Goal: Check status: Check status

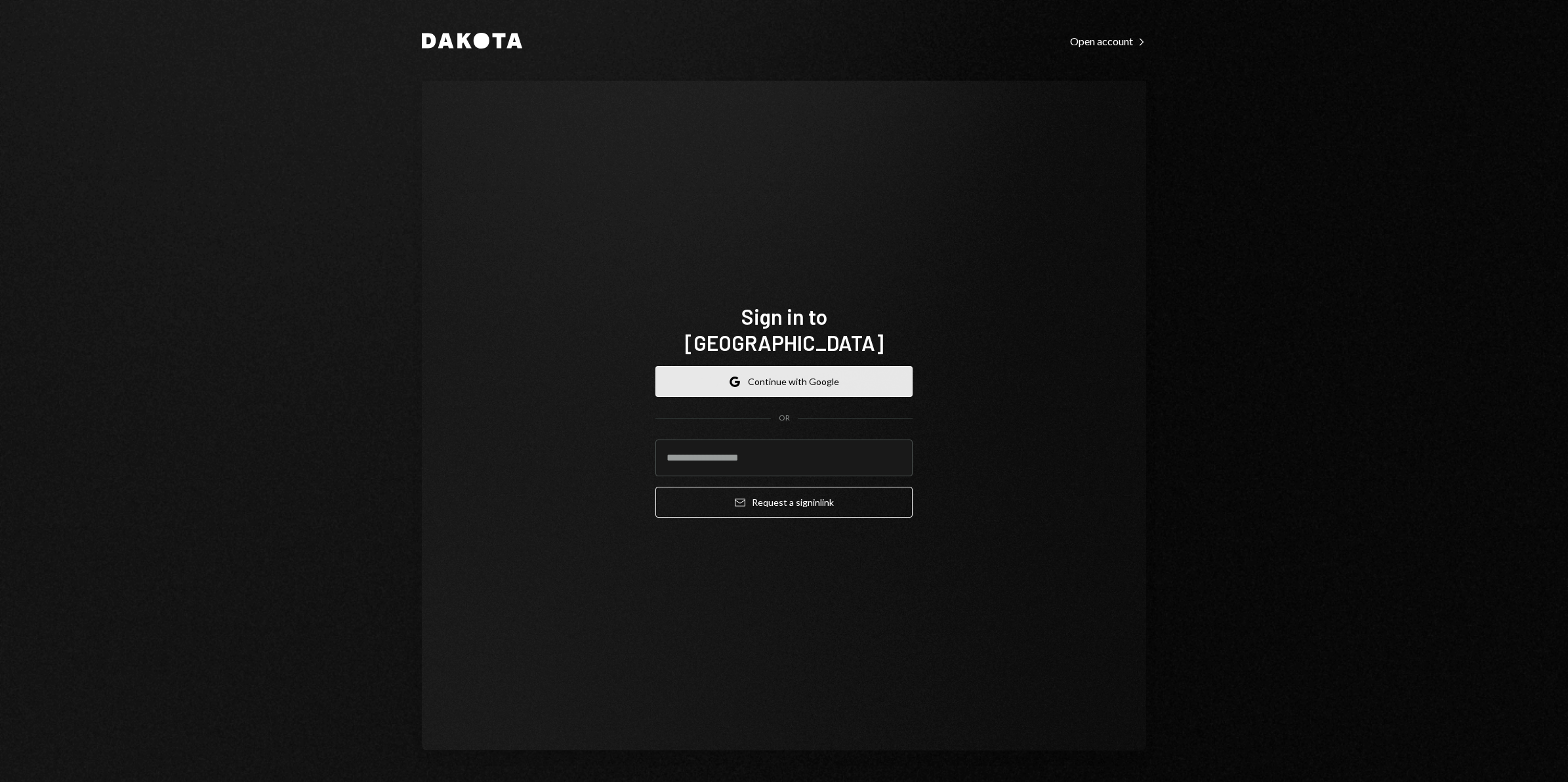
click at [798, 371] on button "Google Continue with Google" at bounding box center [784, 382] width 257 height 31
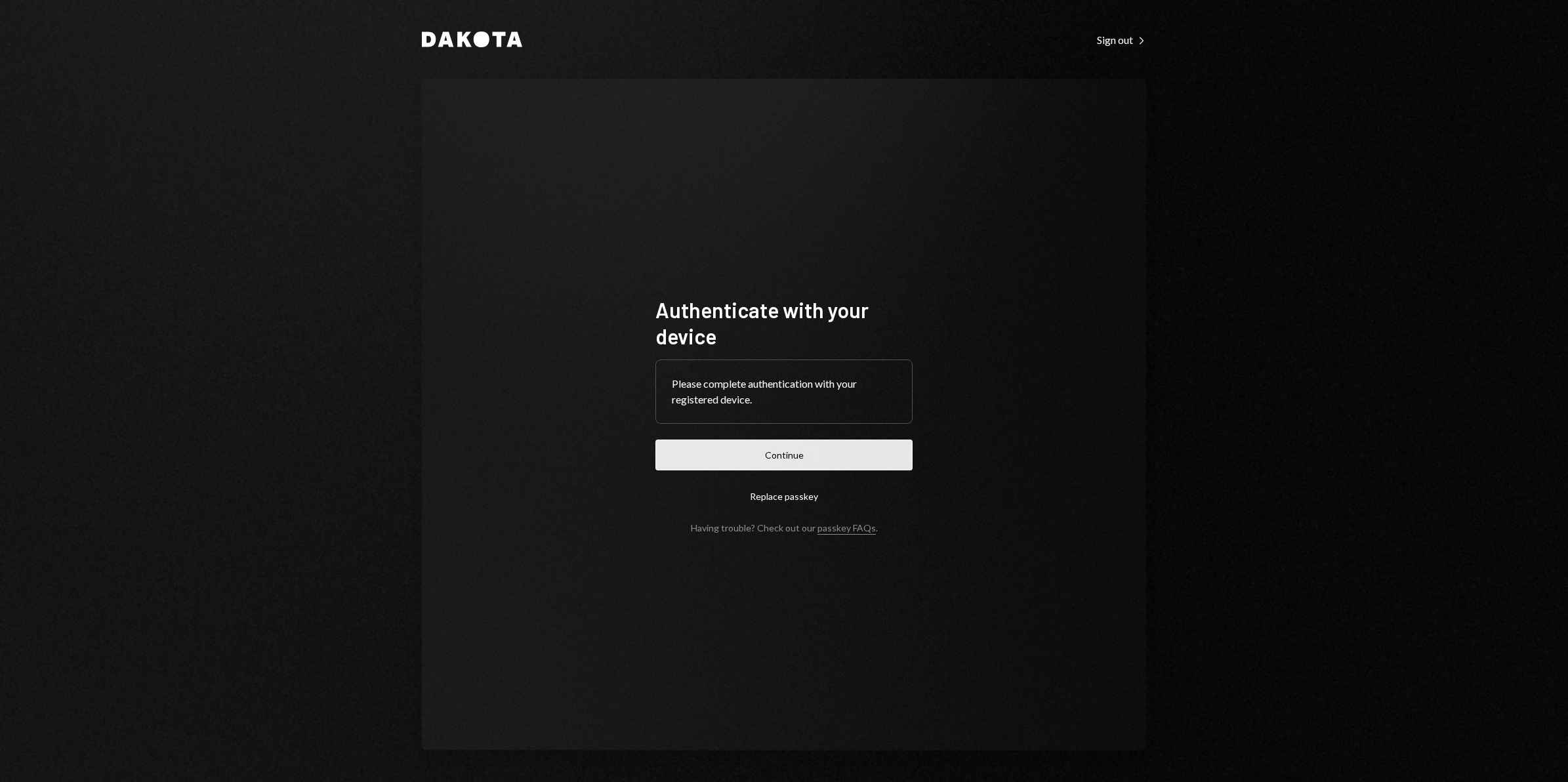
click at [806, 457] on button "Continue" at bounding box center [784, 455] width 257 height 31
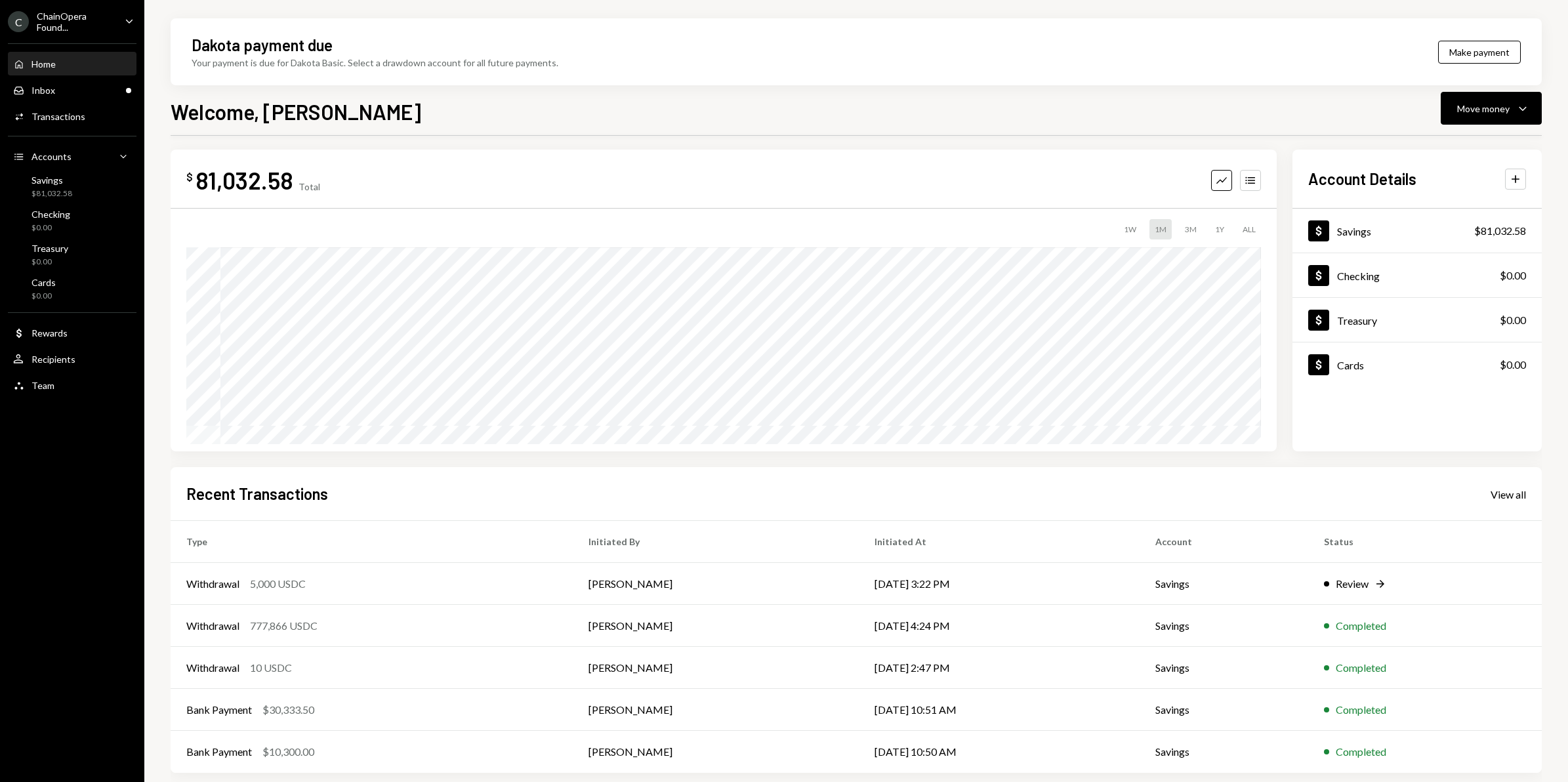
scroll to position [8, 0]
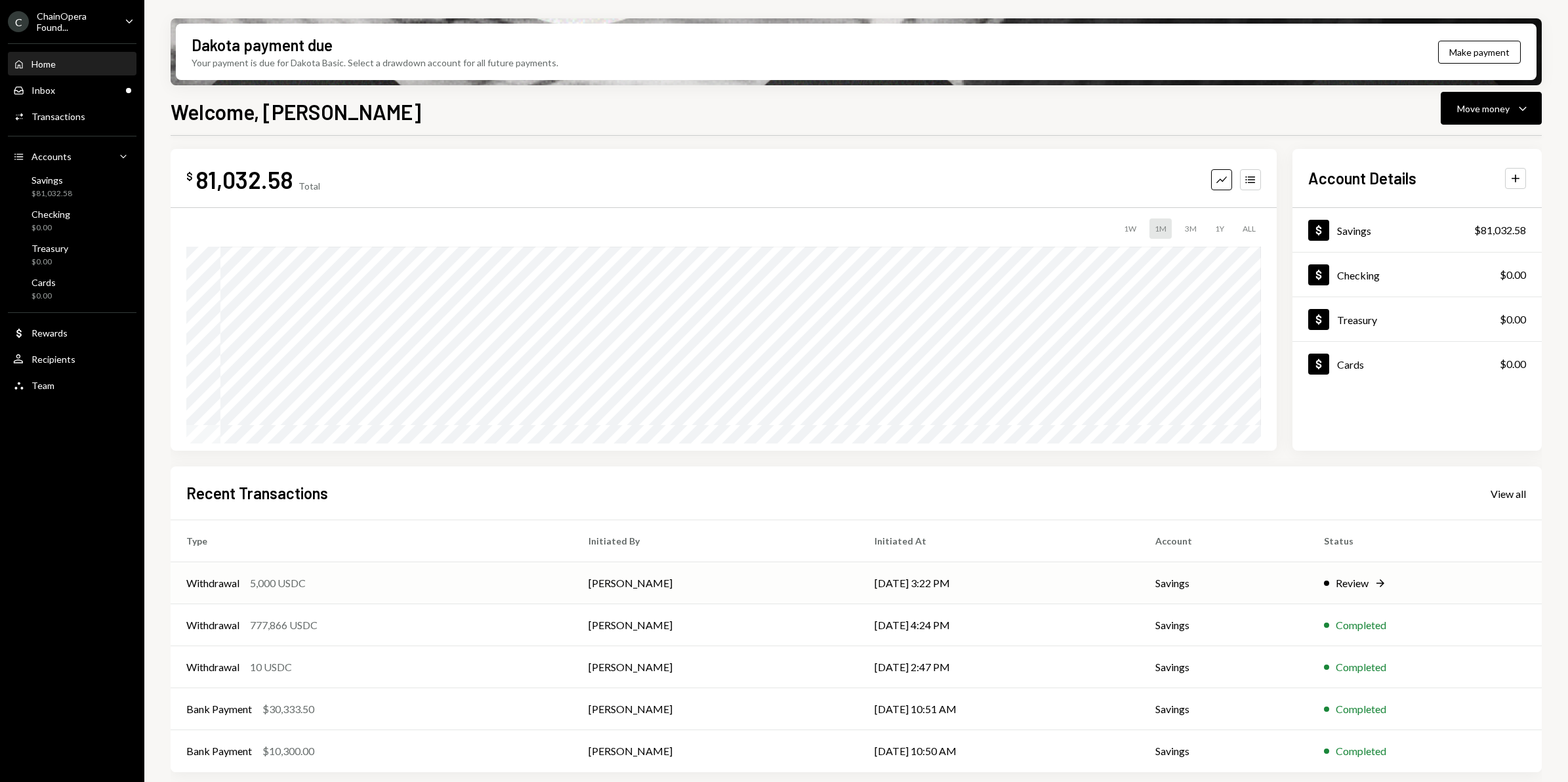
click at [1043, 583] on td "[DATE] 3:22 PM" at bounding box center [999, 583] width 281 height 42
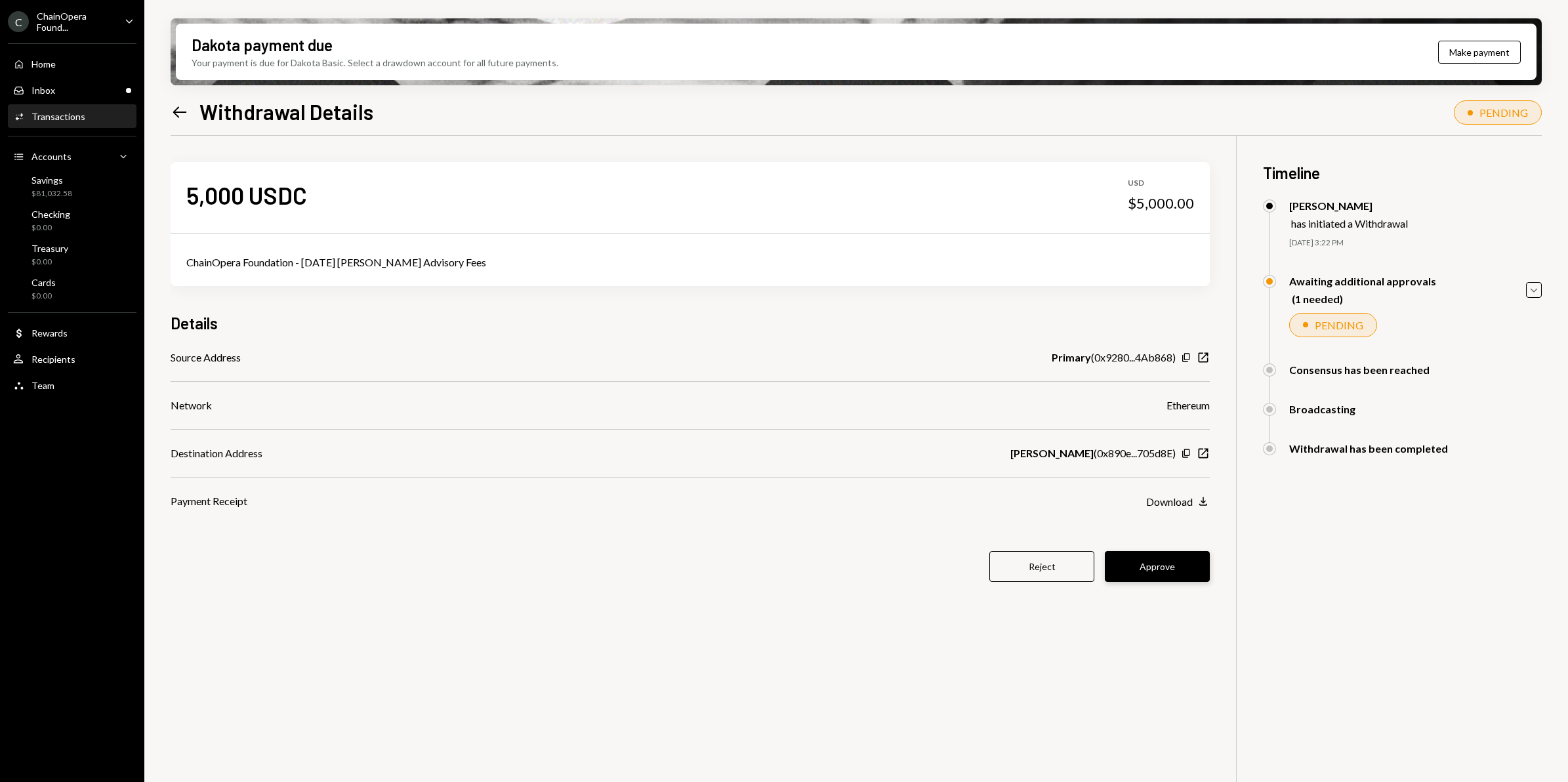
click at [1177, 570] on button "Approve" at bounding box center [1157, 567] width 105 height 31
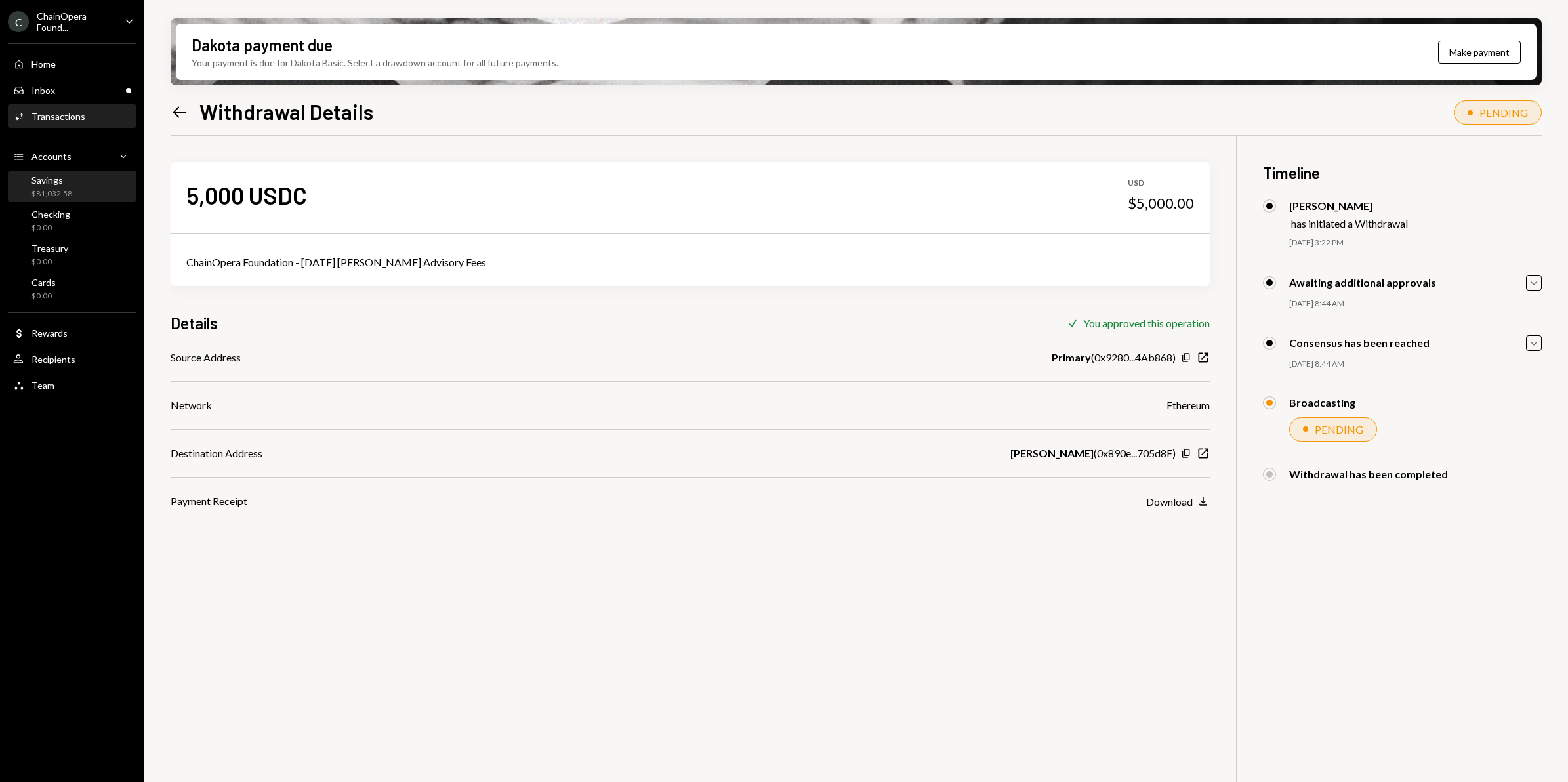
click at [63, 188] on div "$81,032.58" at bounding box center [52, 193] width 40 height 11
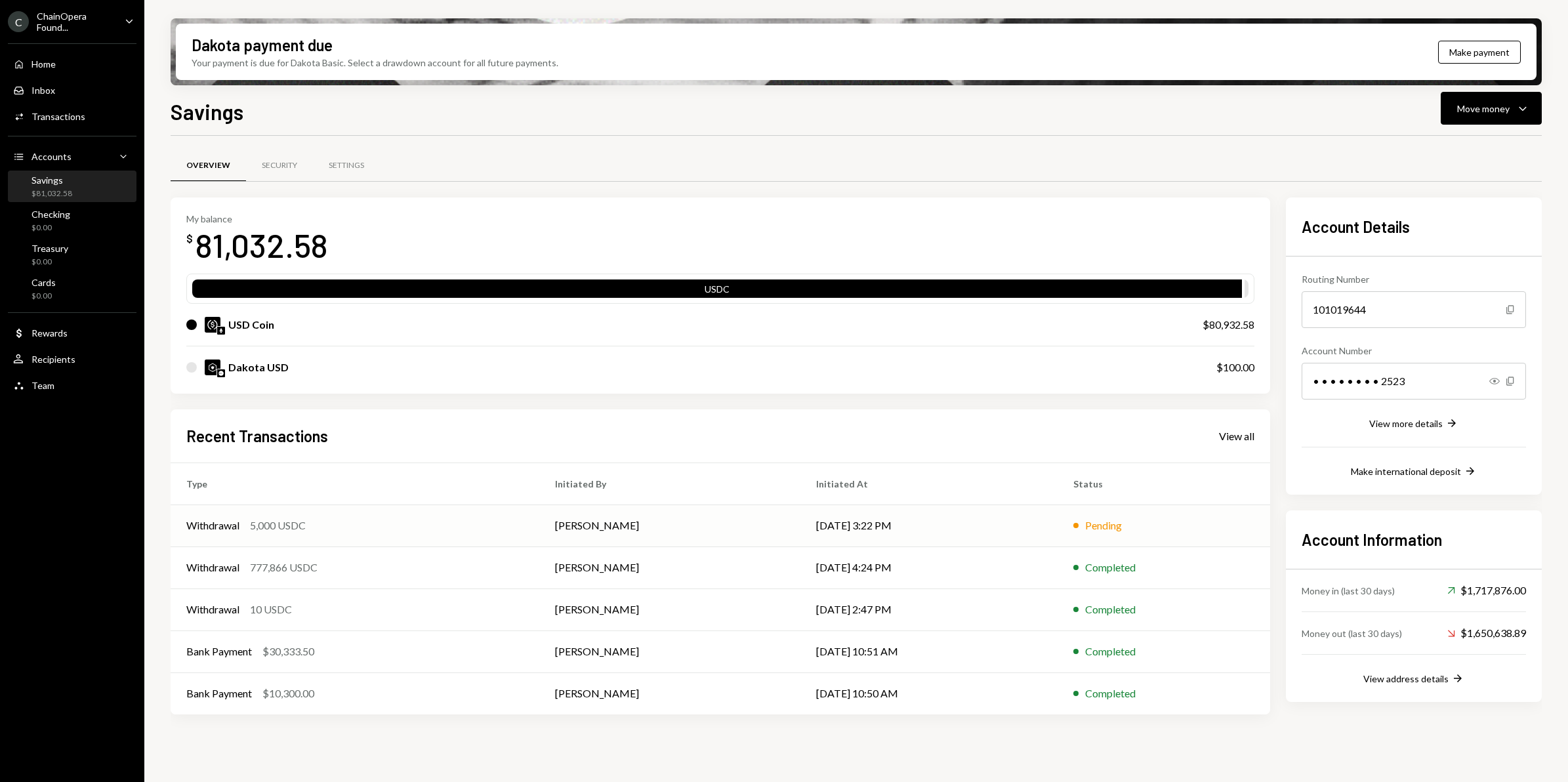
click at [930, 522] on td "[DATE] 3:22 PM" at bounding box center [929, 526] width 257 height 42
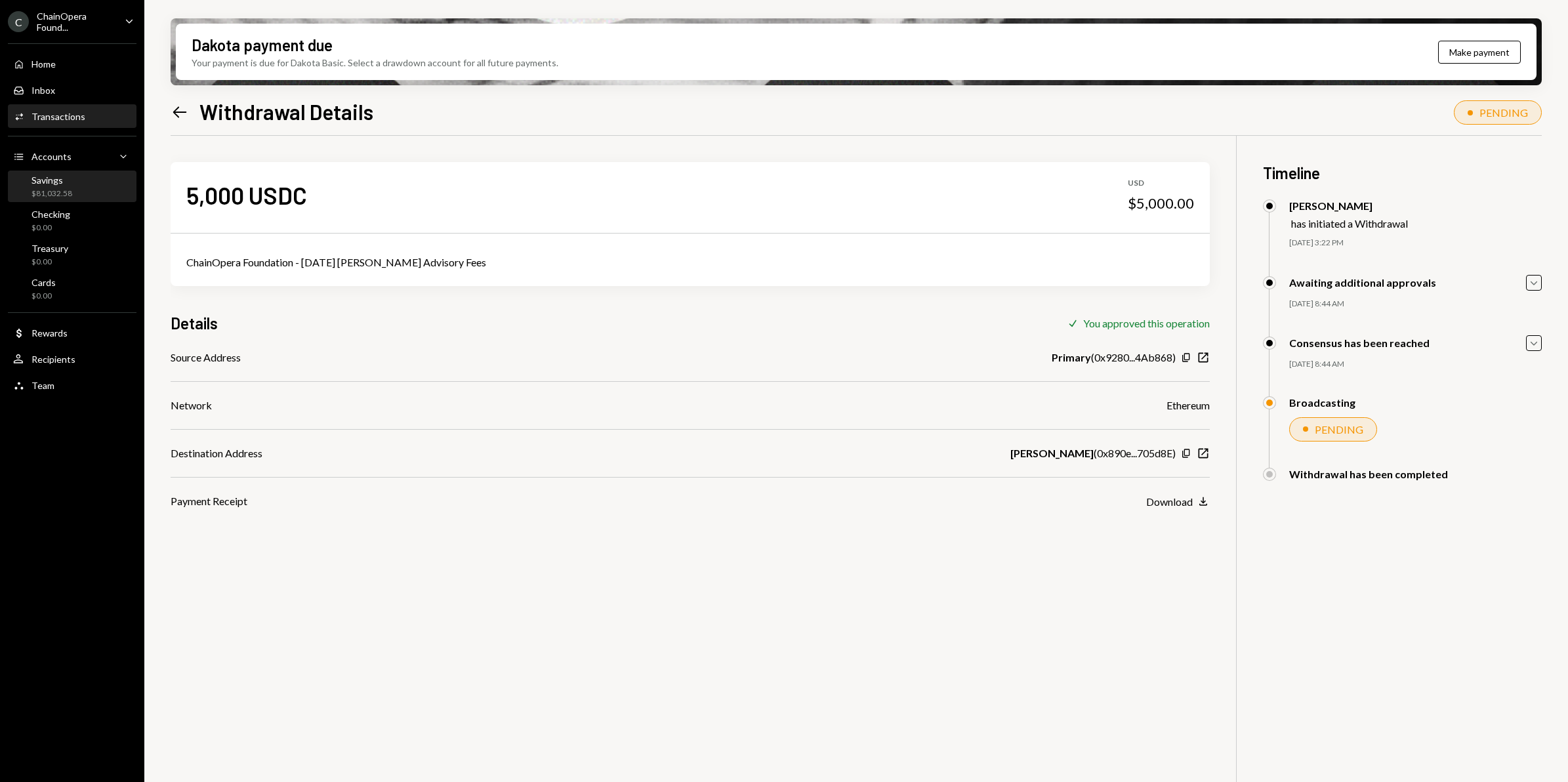
click at [51, 183] on div "Savings" at bounding box center [52, 180] width 40 height 11
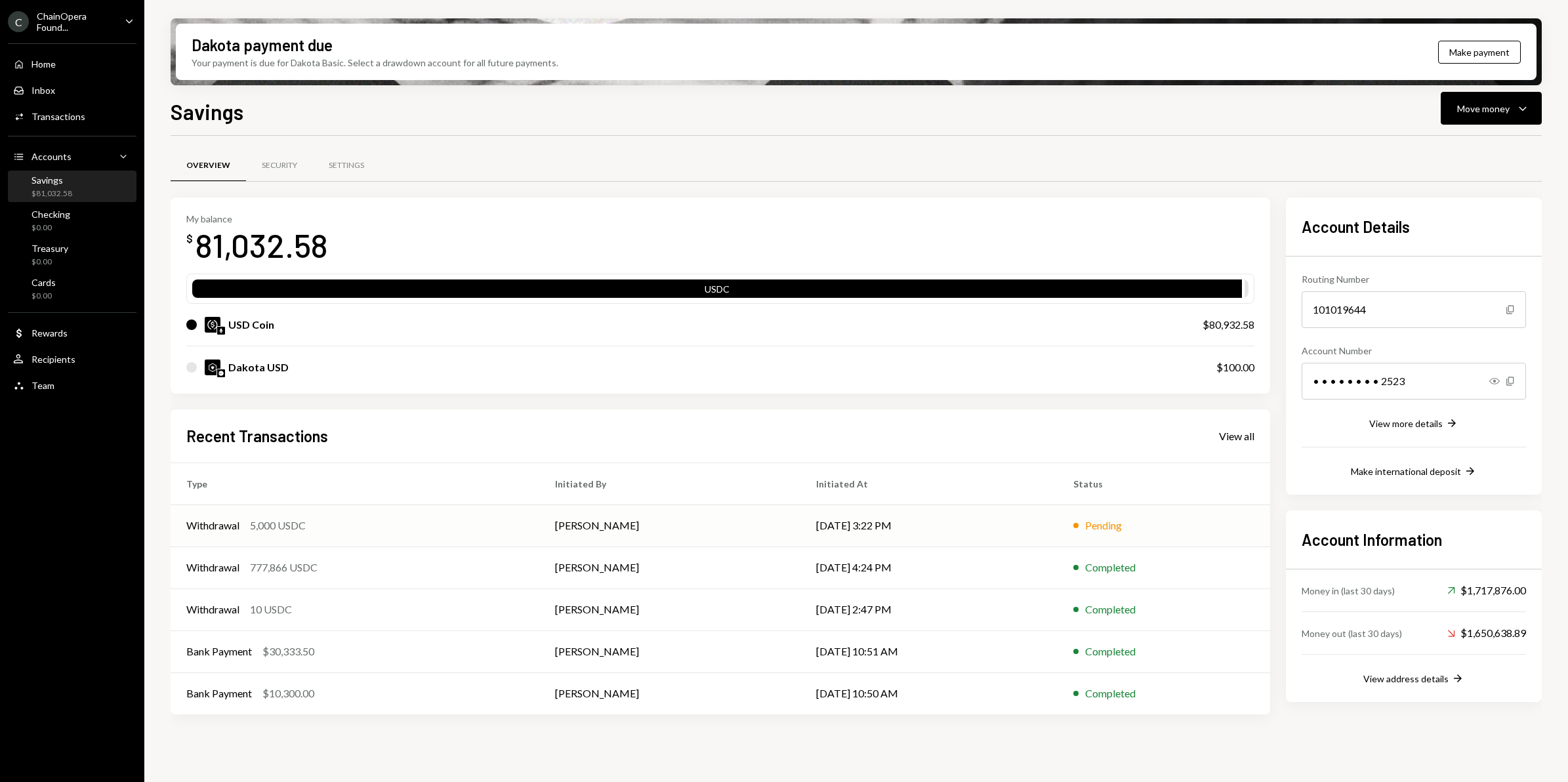
click at [505, 527] on div "Withdrawal 5,000 USDC" at bounding box center [354, 525] width 337 height 16
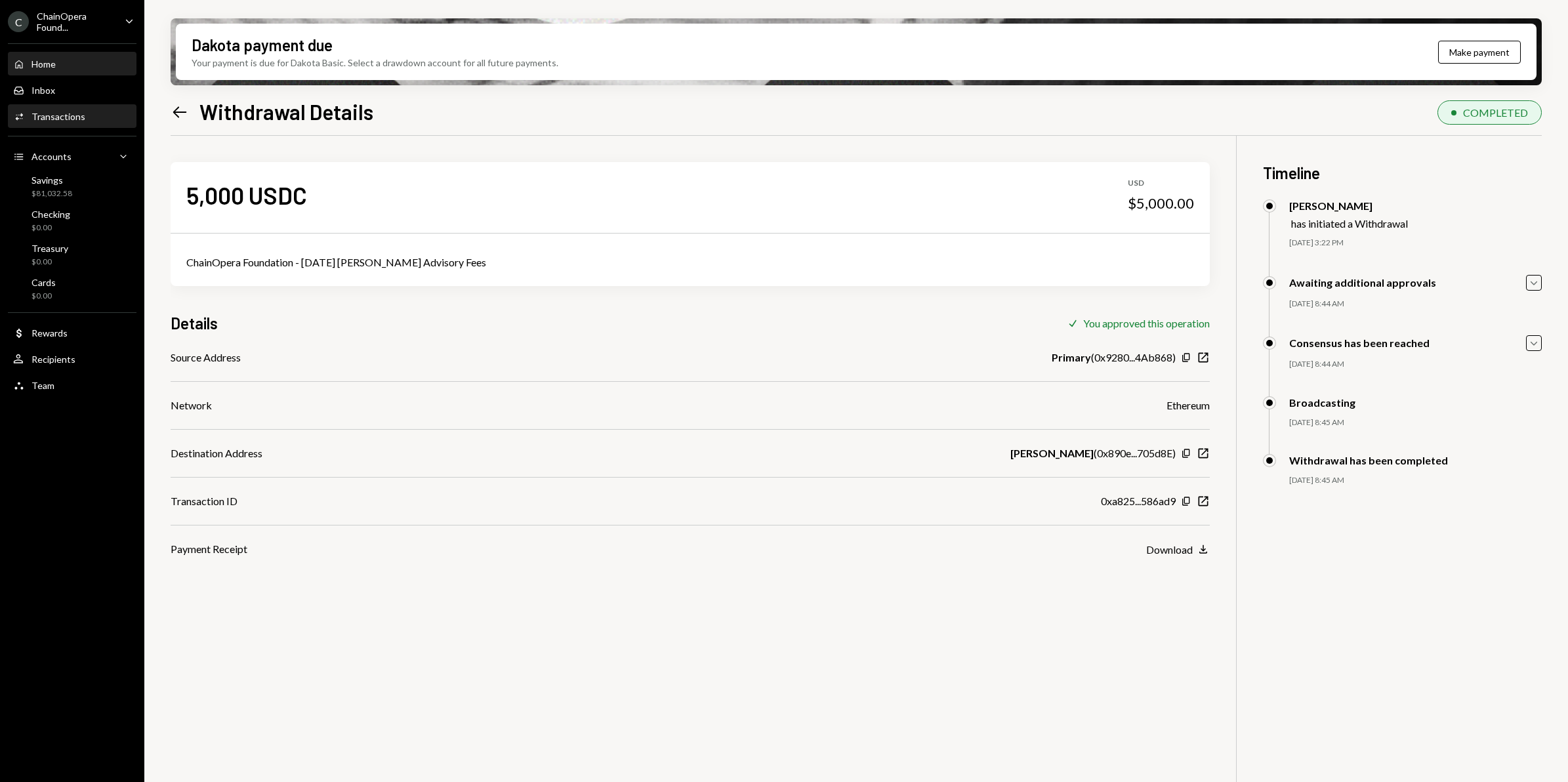
click at [56, 65] on div "Home" at bounding box center [44, 64] width 24 height 11
